Goal: Book appointment/travel/reservation

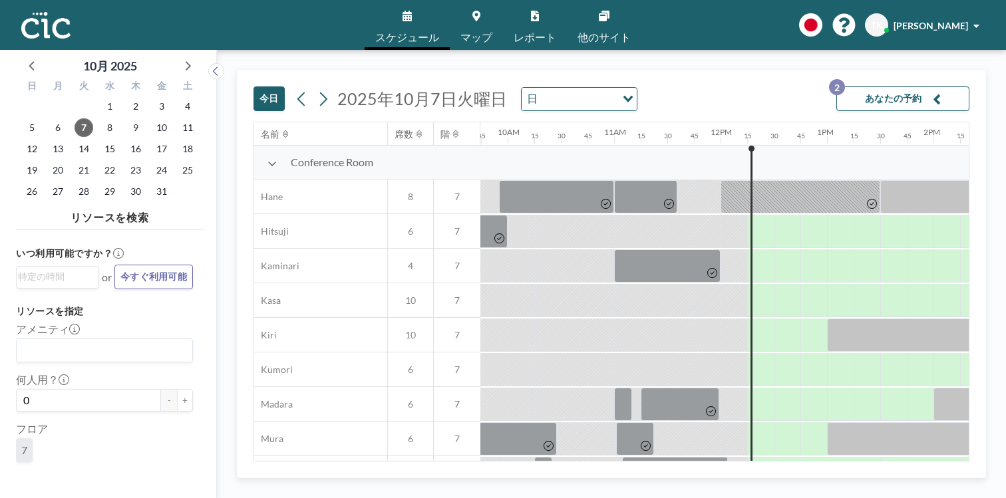
scroll to position [0, 1038]
click at [903, 86] on button "あなたの予約 2" at bounding box center [902, 98] width 133 height 25
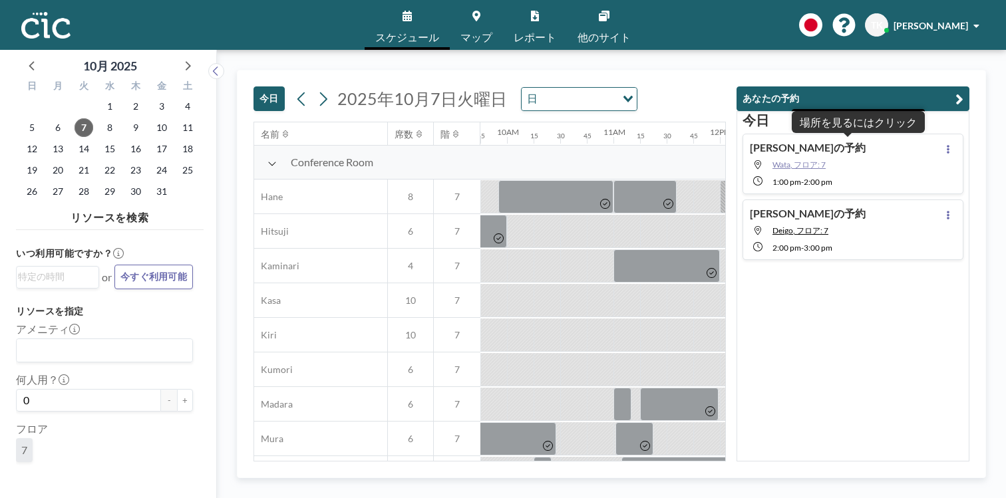
click at [826, 160] on span "Wata, フロア: 7" at bounding box center [798, 165] width 53 height 10
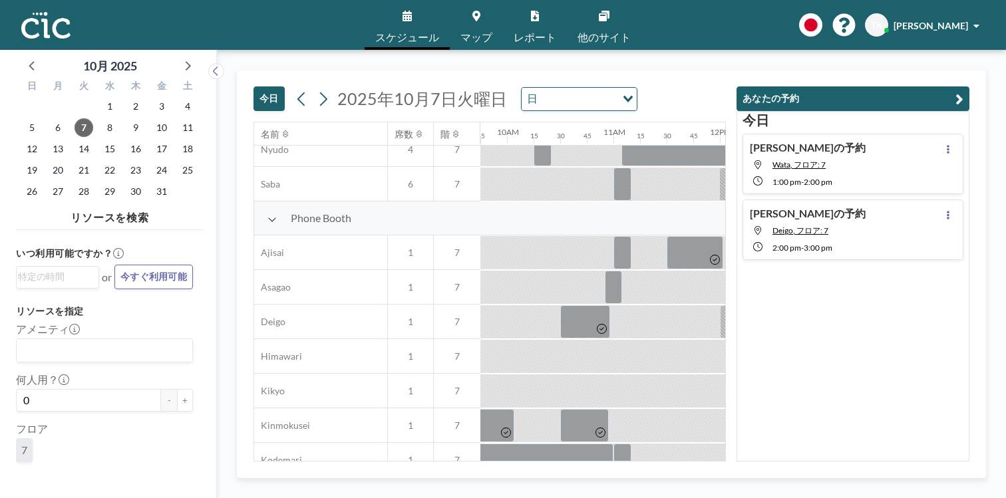
scroll to position [314, 1038]
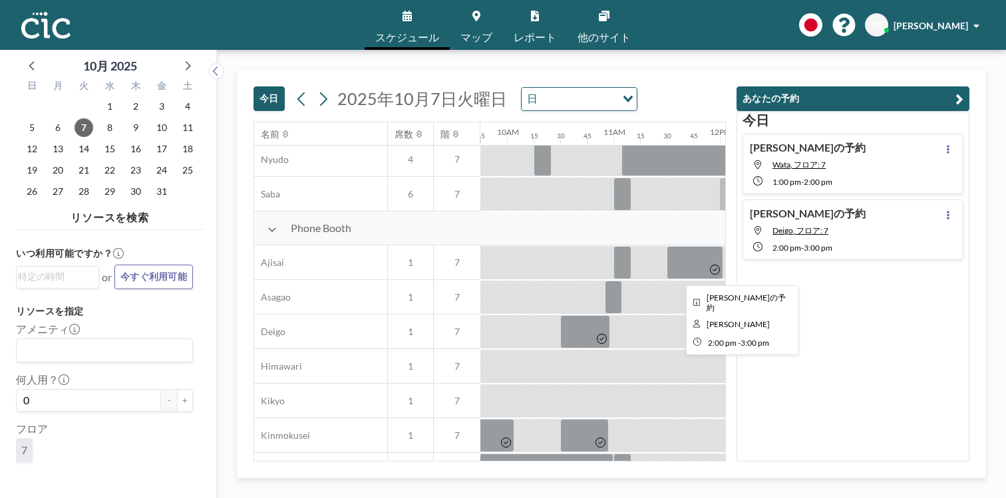
click at [933, 315] on div at bounding box center [986, 331] width 106 height 33
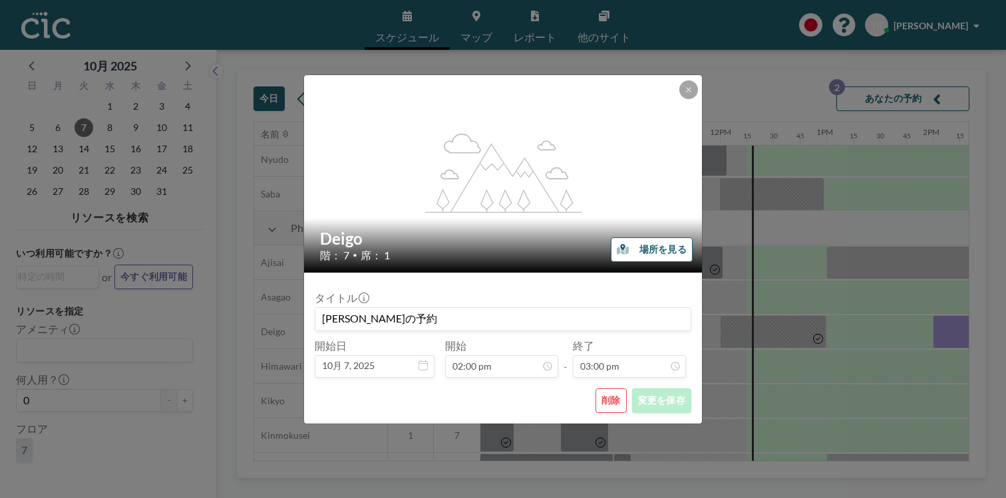
click at [625, 244] on button "場所を見る" at bounding box center [652, 249] width 82 height 25
